Goal: Task Accomplishment & Management: Use online tool/utility

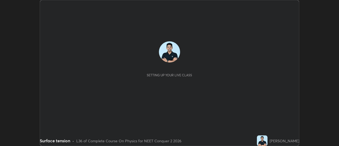
scroll to position [146, 339]
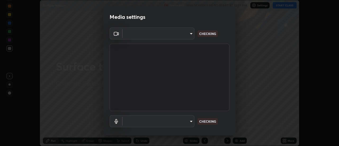
type input "b63bf8d4be001456b007e27562af51addf9deb8236f2337857bb01a3f85ddd7f"
type input "e93bc4946d5af65109397b081f52cda6ab7e1a9d5e5f26f71acc3cd36d6e997e"
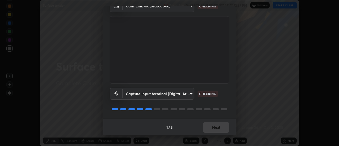
scroll to position [28, 0]
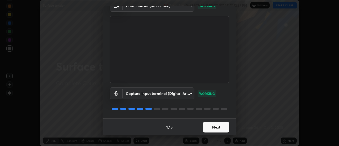
click at [210, 129] on button "Next" at bounding box center [216, 127] width 26 height 11
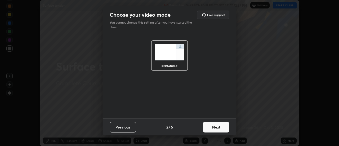
click at [210, 129] on button "Next" at bounding box center [216, 127] width 26 height 11
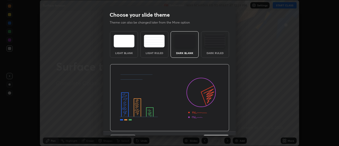
scroll to position [13, 0]
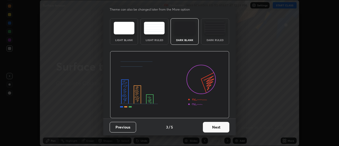
click at [212, 125] on button "Next" at bounding box center [216, 127] width 26 height 11
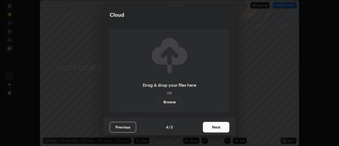
click at [165, 101] on label "Browse" at bounding box center [170, 102] width 24 height 8
click at [158, 101] on input "Browse" at bounding box center [158, 102] width 0 height 8
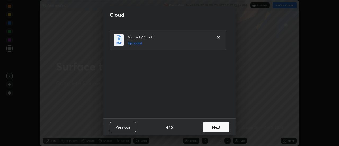
click at [221, 129] on button "Next" at bounding box center [216, 127] width 26 height 11
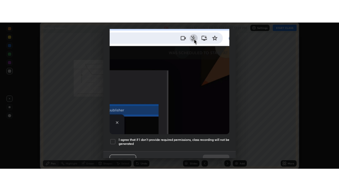
scroll to position [136, 0]
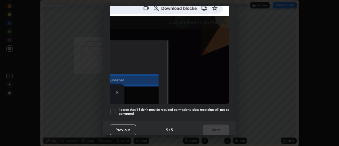
click at [155, 109] on h5 "I agree that if I don't provide required permissions, class recording will not …" at bounding box center [174, 112] width 111 height 8
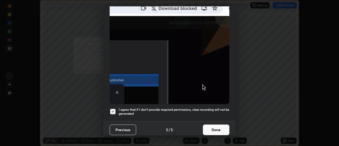
click at [210, 125] on button "Done" at bounding box center [216, 130] width 26 height 11
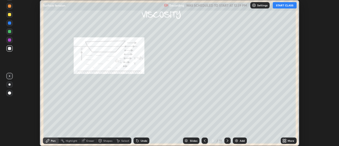
click at [288, 8] on button "START CLASS" at bounding box center [285, 5] width 24 height 6
click at [290, 139] on div "More" at bounding box center [289, 140] width 16 height 6
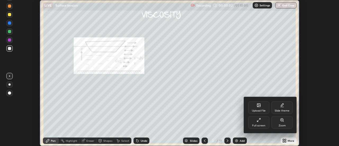
click at [260, 124] on div "Full screen" at bounding box center [258, 125] width 13 height 3
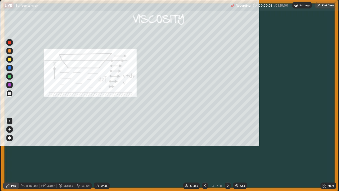
scroll to position [191, 339]
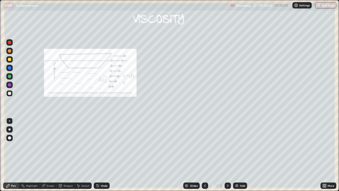
click at [227, 146] on icon at bounding box center [228, 185] width 4 height 4
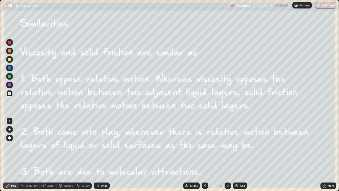
click at [219, 146] on div "11" at bounding box center [220, 185] width 3 height 5
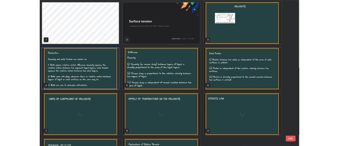
scroll to position [189, 336]
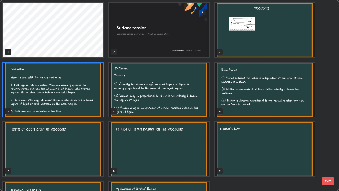
click at [84, 106] on img "grid" at bounding box center [53, 90] width 100 height 54
click at [83, 106] on img "grid" at bounding box center [53, 90] width 100 height 54
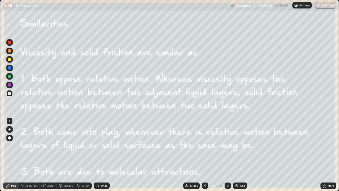
click at [227, 146] on icon at bounding box center [228, 185] width 4 height 4
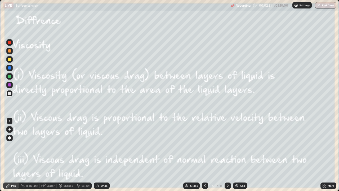
click at [204, 146] on icon at bounding box center [205, 185] width 2 height 3
click at [205, 146] on icon at bounding box center [205, 185] width 4 height 4
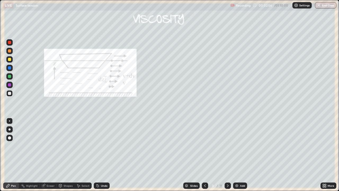
click at [227, 146] on icon at bounding box center [228, 185] width 4 height 4
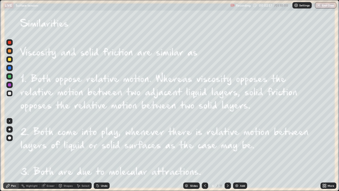
click at [227, 146] on icon at bounding box center [228, 185] width 4 height 4
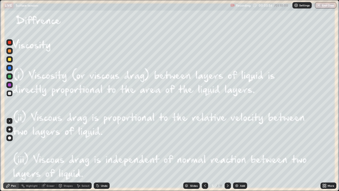
click at [227, 146] on icon at bounding box center [228, 185] width 4 height 4
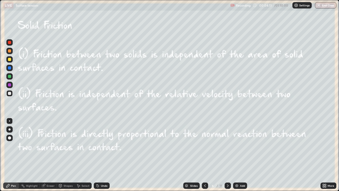
click at [205, 146] on icon at bounding box center [205, 185] width 4 height 4
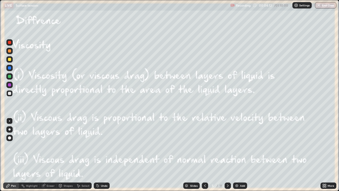
click at [205, 146] on icon at bounding box center [205, 185] width 2 height 3
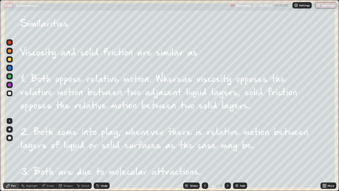
click at [203, 146] on icon at bounding box center [205, 185] width 4 height 4
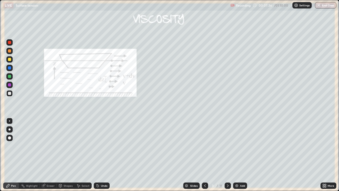
click at [227, 146] on icon at bounding box center [228, 185] width 4 height 4
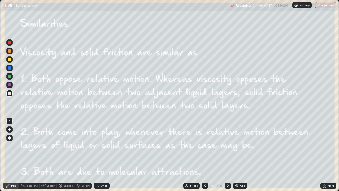
click at [229, 146] on div at bounding box center [228, 185] width 6 height 6
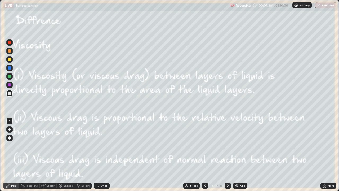
click at [230, 146] on div at bounding box center [228, 185] width 6 height 6
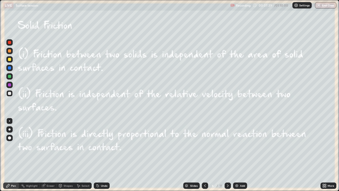
click at [228, 146] on icon at bounding box center [228, 185] width 4 height 4
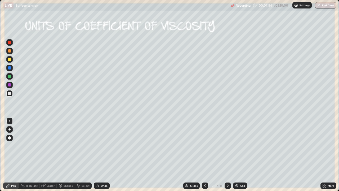
click at [101, 146] on div "Undo" at bounding box center [104, 185] width 7 height 3
click at [225, 146] on div at bounding box center [228, 185] width 6 height 6
click at [104, 146] on div "Undo" at bounding box center [104, 185] width 7 height 3
click at [105, 146] on div "Undo" at bounding box center [104, 185] width 7 height 3
click at [227, 146] on icon at bounding box center [228, 185] width 4 height 4
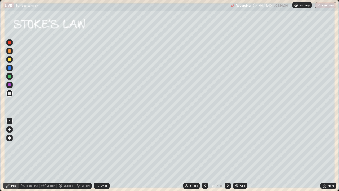
click at [207, 146] on div at bounding box center [205, 185] width 6 height 6
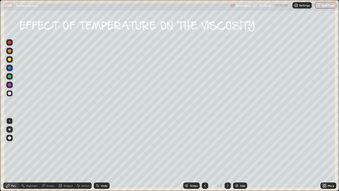
click at [233, 146] on div "Add" at bounding box center [240, 185] width 14 height 6
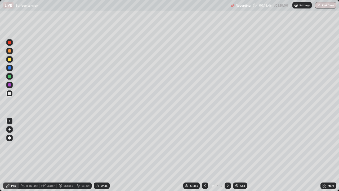
click at [207, 146] on div at bounding box center [205, 185] width 6 height 6
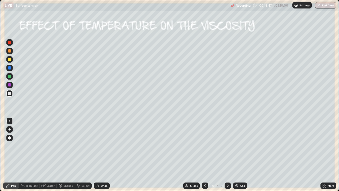
click at [225, 146] on div at bounding box center [228, 185] width 6 height 6
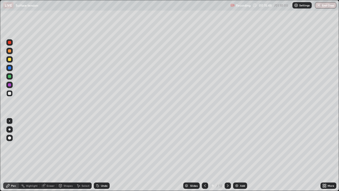
click at [227, 146] on icon at bounding box center [228, 185] width 4 height 4
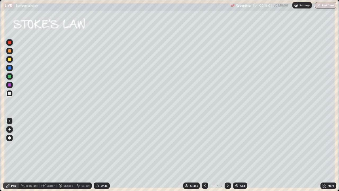
click at [100, 146] on div "Undo" at bounding box center [102, 185] width 16 height 6
click at [101, 146] on div "Undo" at bounding box center [104, 185] width 7 height 3
click at [103, 146] on div "Undo" at bounding box center [104, 185] width 7 height 3
click at [102, 146] on div "Undo" at bounding box center [104, 185] width 7 height 3
click at [99, 146] on div "Undo" at bounding box center [102, 185] width 16 height 6
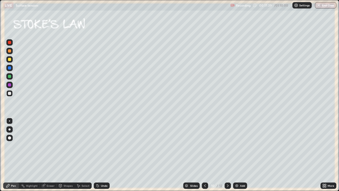
click at [46, 146] on div "Eraser" at bounding box center [48, 185] width 17 height 6
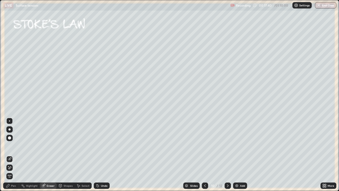
click at [12, 146] on div "Pen" at bounding box center [13, 185] width 5 height 3
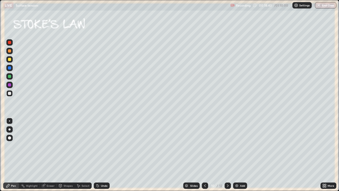
click at [103, 146] on div "Undo" at bounding box center [104, 185] width 7 height 3
click at [101, 146] on div "Undo" at bounding box center [104, 185] width 7 height 3
click at [227, 146] on icon at bounding box center [228, 185] width 4 height 4
click at [66, 146] on div "Shapes" at bounding box center [68, 185] width 9 height 3
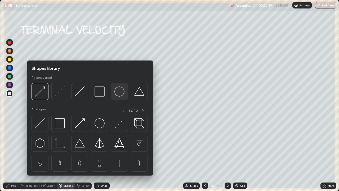
click at [117, 91] on img at bounding box center [119, 91] width 10 height 10
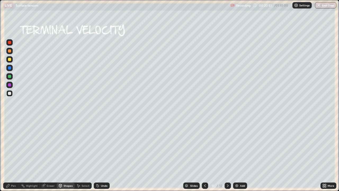
click at [69, 146] on div "Shapes" at bounding box center [68, 185] width 9 height 3
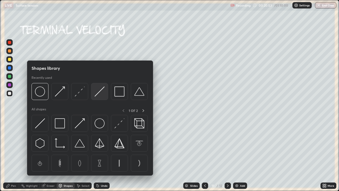
click at [98, 92] on img at bounding box center [100, 91] width 10 height 10
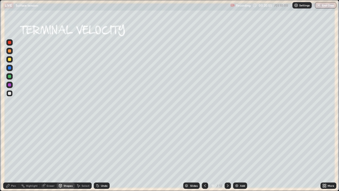
click at [85, 146] on div "Select" at bounding box center [86, 185] width 8 height 3
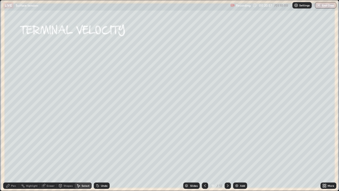
click at [68, 146] on div "Shapes" at bounding box center [68, 185] width 9 height 3
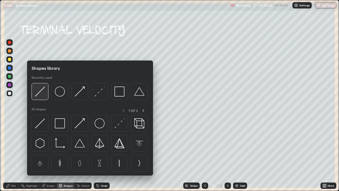
click at [43, 94] on img at bounding box center [40, 91] width 10 height 10
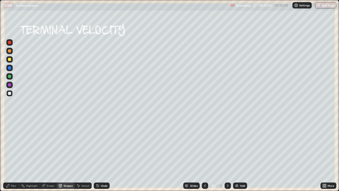
click at [66, 146] on div "Shapes" at bounding box center [68, 185] width 9 height 3
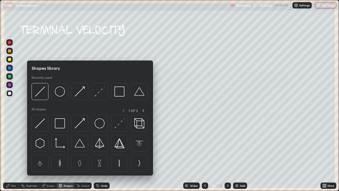
click at [100, 94] on img at bounding box center [100, 91] width 10 height 10
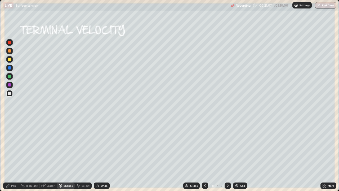
click at [16, 146] on div "Pen" at bounding box center [13, 185] width 5 height 3
click at [10, 59] on div at bounding box center [9, 59] width 3 height 3
click at [108, 146] on div "Undo" at bounding box center [102, 185] width 16 height 6
click at [109, 146] on div "Undo" at bounding box center [102, 185] width 16 height 6
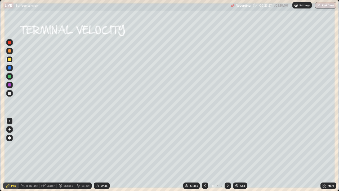
click at [108, 146] on div "Undo" at bounding box center [102, 185] width 16 height 6
click at [103, 146] on div "Undo" at bounding box center [104, 185] width 7 height 3
click at [102, 146] on div "Undo" at bounding box center [104, 185] width 7 height 3
click at [103, 146] on div "Undo" at bounding box center [104, 185] width 7 height 3
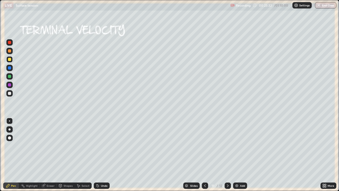
click at [104, 146] on div "Undo" at bounding box center [104, 185] width 7 height 3
click at [105, 146] on div "Undo" at bounding box center [104, 185] width 7 height 3
click at [51, 146] on div "Eraser" at bounding box center [51, 185] width 8 height 3
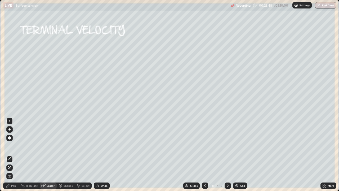
click at [10, 146] on icon at bounding box center [9, 167] width 4 height 5
click at [14, 146] on div "Pen" at bounding box center [13, 185] width 5 height 3
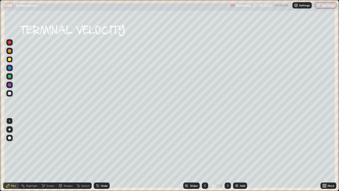
click at [102, 146] on div "Undo" at bounding box center [102, 185] width 16 height 6
click at [10, 76] on div at bounding box center [9, 76] width 3 height 3
click at [11, 78] on div at bounding box center [9, 76] width 6 height 6
click at [12, 77] on div at bounding box center [9, 76] width 6 height 6
click at [10, 93] on div at bounding box center [9, 93] width 3 height 3
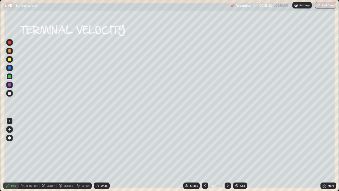
click at [11, 94] on div at bounding box center [9, 93] width 3 height 3
click at [12, 95] on div at bounding box center [9, 93] width 6 height 6
click at [7, 59] on div at bounding box center [9, 59] width 6 height 6
click at [50, 146] on div "Eraser" at bounding box center [51, 185] width 8 height 3
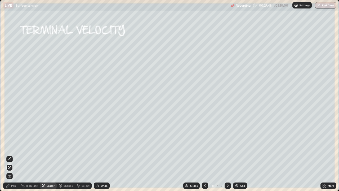
click at [16, 146] on div "Pen" at bounding box center [11, 185] width 16 height 6
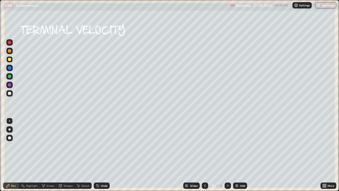
click at [106, 146] on div "Undo" at bounding box center [102, 185] width 16 height 6
click at [105, 146] on div "Undo" at bounding box center [104, 185] width 7 height 3
click at [104, 146] on div "Undo" at bounding box center [102, 185] width 16 height 6
click at [230, 146] on div at bounding box center [228, 185] width 6 height 6
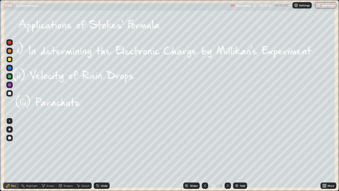
click at [205, 146] on icon at bounding box center [205, 185] width 4 height 4
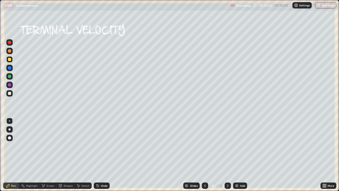
click at [329, 146] on div "More" at bounding box center [331, 185] width 7 height 3
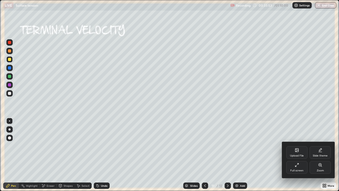
click at [302, 146] on div "Full screen" at bounding box center [296, 167] width 21 height 13
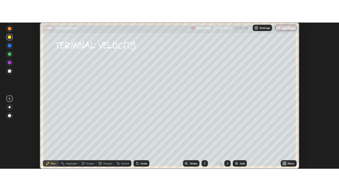
scroll to position [26347, 26154]
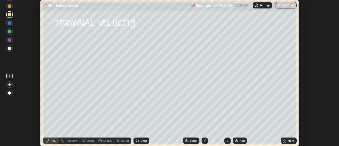
click at [287, 140] on div "More" at bounding box center [289, 140] width 16 height 6
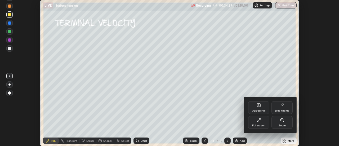
click at [263, 106] on div "Upload File" at bounding box center [258, 107] width 21 height 13
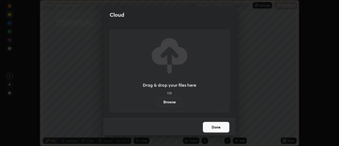
click at [172, 102] on label "Browse" at bounding box center [170, 102] width 24 height 8
click at [158, 102] on input "Browse" at bounding box center [158, 102] width 0 height 8
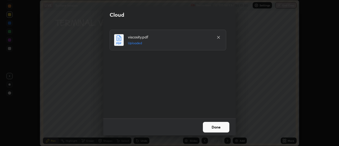
click at [218, 127] on button "Done" at bounding box center [216, 127] width 26 height 11
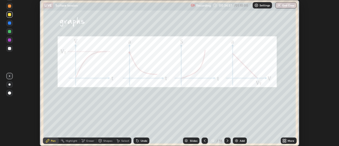
click at [282, 138] on div "More" at bounding box center [289, 140] width 16 height 6
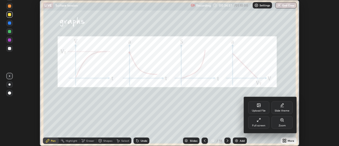
click at [264, 121] on div "Full screen" at bounding box center [258, 122] width 21 height 13
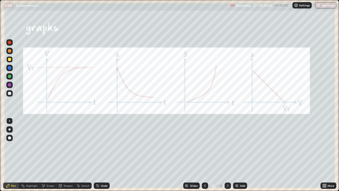
scroll to position [191, 339]
click at [205, 146] on icon at bounding box center [205, 185] width 4 height 4
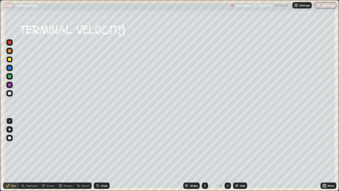
click at [225, 146] on div at bounding box center [228, 185] width 6 height 6
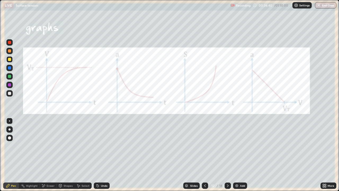
click at [50, 146] on div "Eraser" at bounding box center [51, 185] width 8 height 3
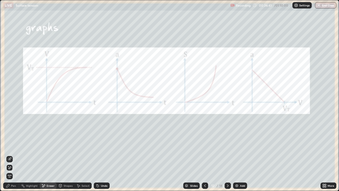
click at [12, 146] on div "Pen" at bounding box center [13, 185] width 5 height 3
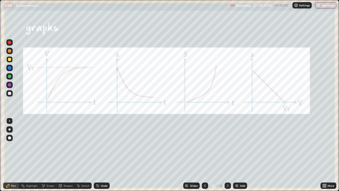
click at [104, 146] on div "Undo" at bounding box center [104, 185] width 7 height 3
click at [47, 146] on div "Eraser" at bounding box center [51, 185] width 8 height 3
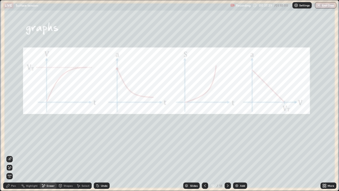
click at [13, 146] on div "Pen" at bounding box center [13, 185] width 5 height 3
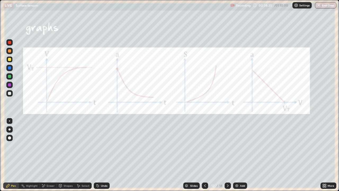
click at [204, 146] on icon at bounding box center [205, 185] width 4 height 4
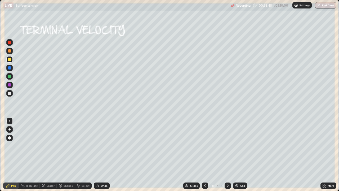
click at [102, 146] on div "Undo" at bounding box center [104, 185] width 7 height 3
click at [103, 146] on div "Undo" at bounding box center [102, 185] width 16 height 6
click at [102, 146] on div "Undo" at bounding box center [104, 185] width 7 height 3
click at [101, 146] on div "Undo" at bounding box center [104, 185] width 7 height 3
click at [227, 146] on icon at bounding box center [228, 185] width 4 height 4
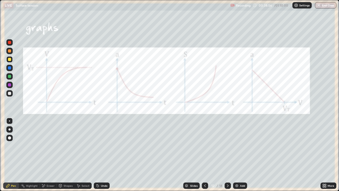
click at [206, 146] on icon at bounding box center [205, 185] width 4 height 4
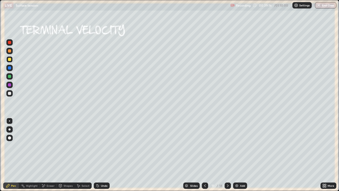
click at [103, 146] on div "Undo" at bounding box center [104, 185] width 7 height 3
click at [227, 146] on icon at bounding box center [228, 185] width 2 height 3
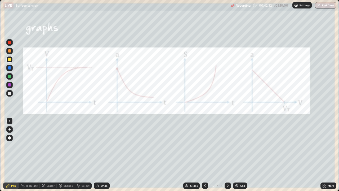
click at [230, 146] on div at bounding box center [228, 185] width 6 height 6
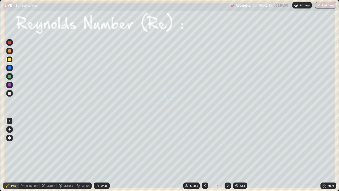
click at [217, 146] on div "/" at bounding box center [218, 185] width 2 height 3
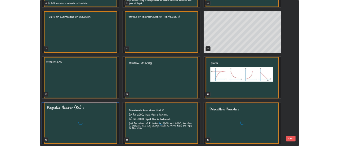
scroll to position [189, 336]
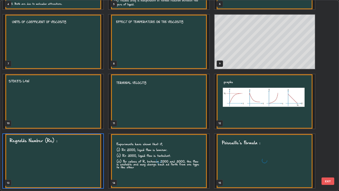
click at [261, 112] on img "grid" at bounding box center [265, 101] width 100 height 54
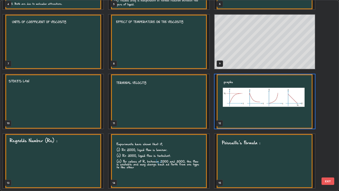
click at [264, 113] on img "grid" at bounding box center [265, 101] width 100 height 54
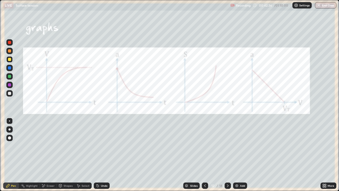
click at [227, 146] on icon at bounding box center [228, 185] width 4 height 4
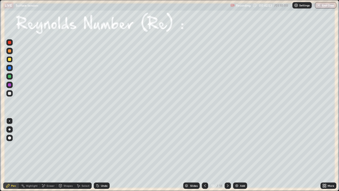
click at [101, 146] on div "Undo" at bounding box center [104, 185] width 7 height 3
click at [106, 146] on div "Undo" at bounding box center [104, 185] width 7 height 3
click at [227, 146] on icon at bounding box center [228, 185] width 4 height 4
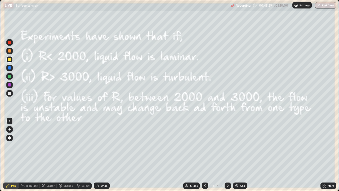
click at [205, 146] on icon at bounding box center [205, 185] width 4 height 4
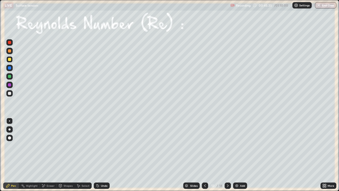
click at [227, 146] on icon at bounding box center [228, 185] width 4 height 4
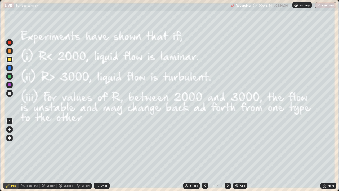
click at [227, 146] on icon at bounding box center [228, 185] width 4 height 4
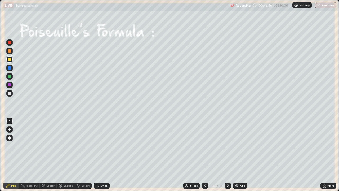
click at [205, 146] on icon at bounding box center [205, 185] width 4 height 4
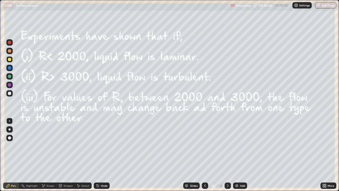
click at [204, 146] on div at bounding box center [205, 185] width 6 height 11
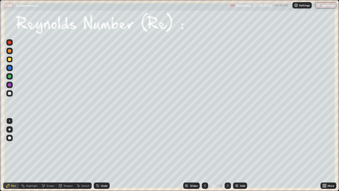
click at [102, 146] on div "Undo" at bounding box center [104, 185] width 7 height 3
click at [101, 146] on div "Undo" at bounding box center [104, 185] width 7 height 3
click at [228, 146] on div at bounding box center [228, 185] width 6 height 6
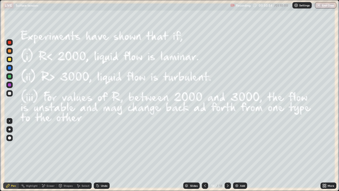
click at [206, 146] on icon at bounding box center [205, 185] width 4 height 4
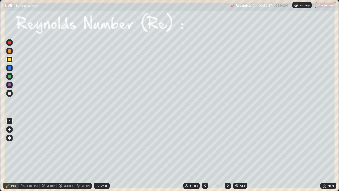
click at [227, 146] on icon at bounding box center [228, 185] width 4 height 4
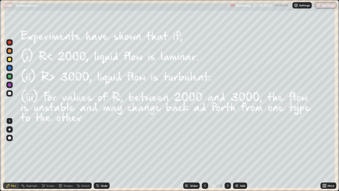
click at [227, 146] on icon at bounding box center [228, 185] width 4 height 4
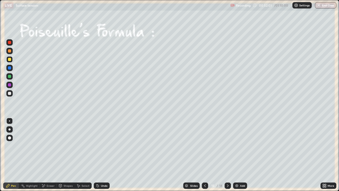
click at [99, 146] on icon at bounding box center [98, 185] width 4 height 4
click at [102, 146] on div "Undo" at bounding box center [102, 185] width 16 height 6
click at [101, 146] on div "Undo" at bounding box center [104, 185] width 7 height 3
click at [47, 146] on div "Eraser" at bounding box center [51, 185] width 8 height 3
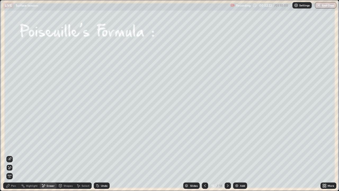
click at [15, 146] on div "Pen" at bounding box center [11, 185] width 16 height 6
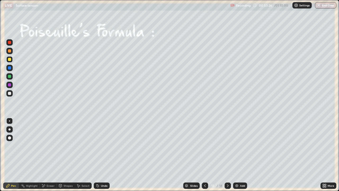
click at [50, 146] on div "Eraser" at bounding box center [48, 185] width 17 height 6
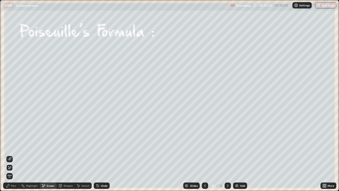
click at [15, 146] on div "Pen" at bounding box center [13, 185] width 5 height 3
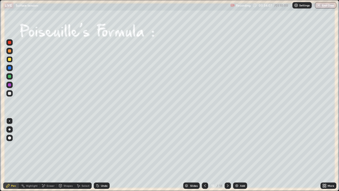
click at [227, 146] on icon at bounding box center [228, 185] width 4 height 4
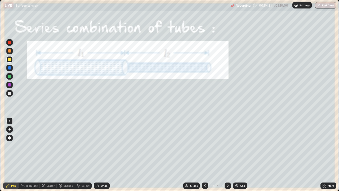
click at [203, 146] on icon at bounding box center [205, 185] width 4 height 4
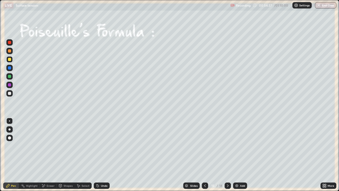
click at [230, 146] on div at bounding box center [228, 185] width 6 height 6
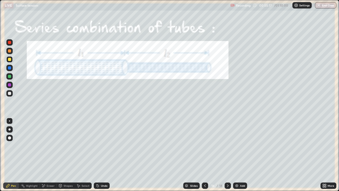
click at [97, 146] on icon at bounding box center [98, 186] width 2 height 2
click at [227, 146] on icon at bounding box center [228, 185] width 4 height 4
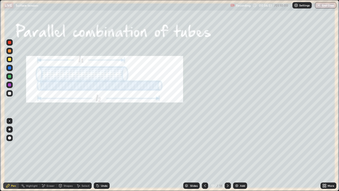
click at [207, 146] on div at bounding box center [205, 185] width 6 height 6
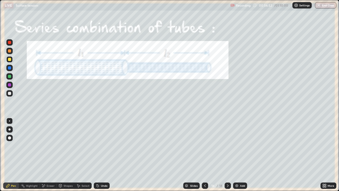
click at [206, 146] on icon at bounding box center [205, 185] width 4 height 4
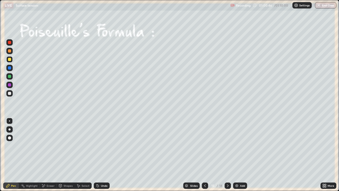
click at [227, 146] on icon at bounding box center [228, 185] width 4 height 4
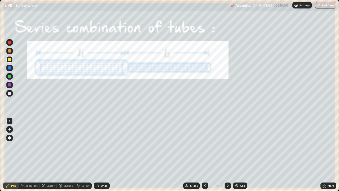
click at [227, 146] on icon at bounding box center [228, 185] width 4 height 4
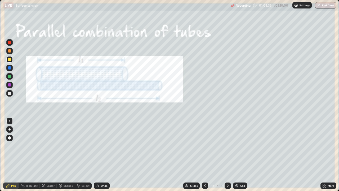
click at [229, 146] on icon at bounding box center [228, 185] width 4 height 4
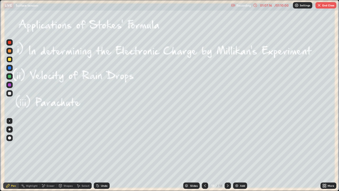
click at [227, 146] on icon at bounding box center [228, 185] width 4 height 4
click at [329, 8] on button "End Class" at bounding box center [326, 5] width 21 height 6
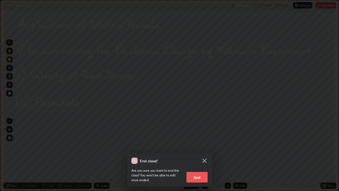
click at [203, 146] on button "End" at bounding box center [197, 177] width 21 height 11
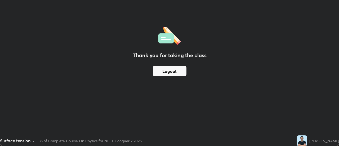
scroll to position [26347, 26154]
